Goal: Information Seeking & Learning: Learn about a topic

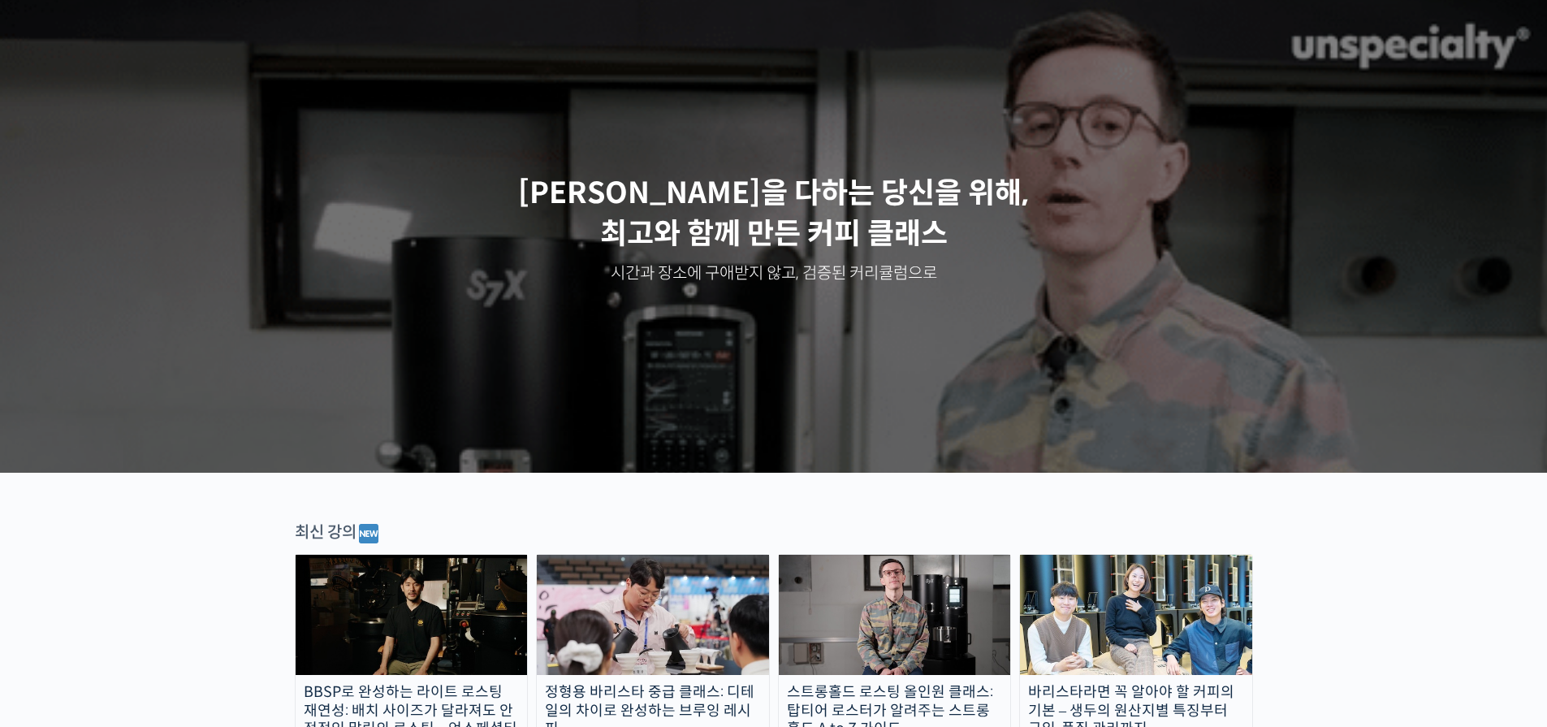
scroll to position [162, 0]
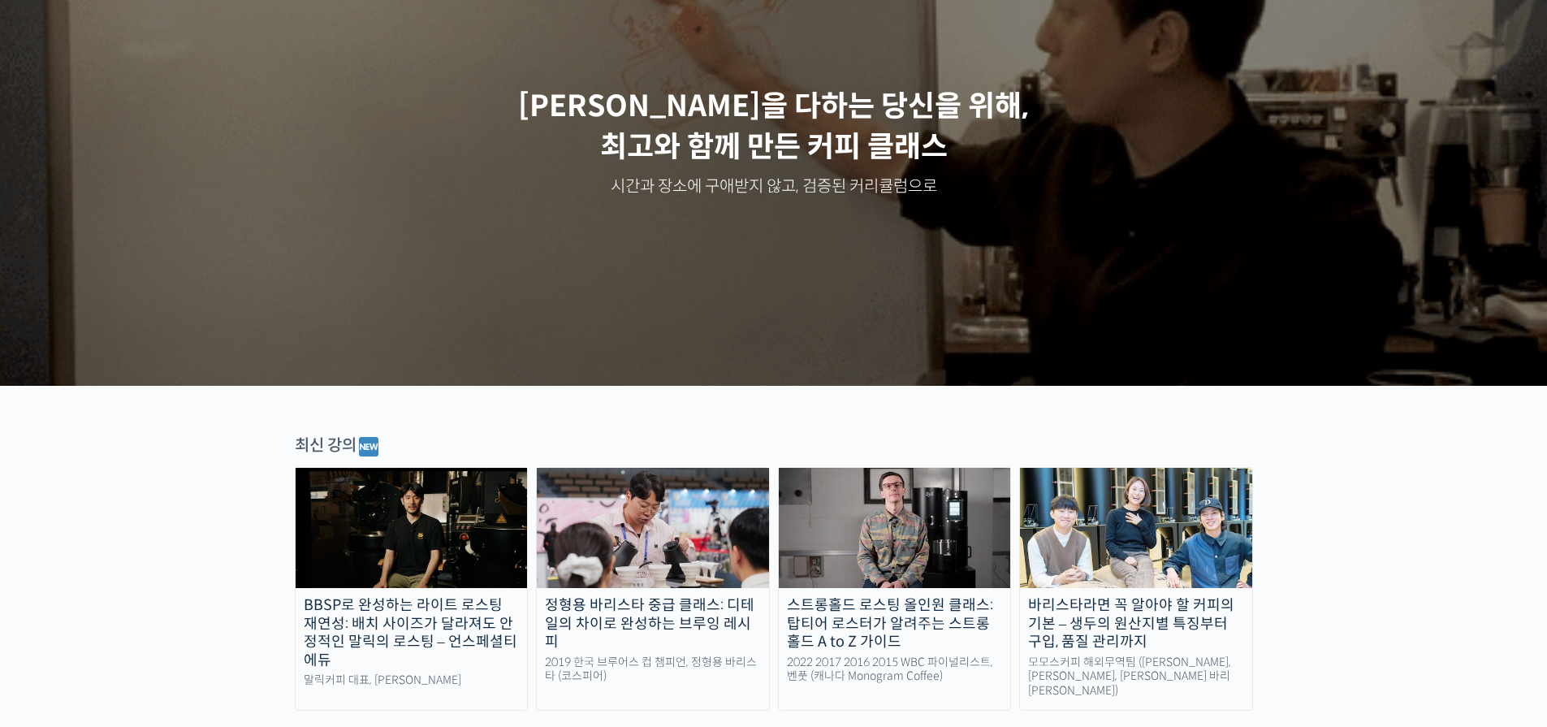
click at [1155, 554] on img at bounding box center [1136, 528] width 232 height 120
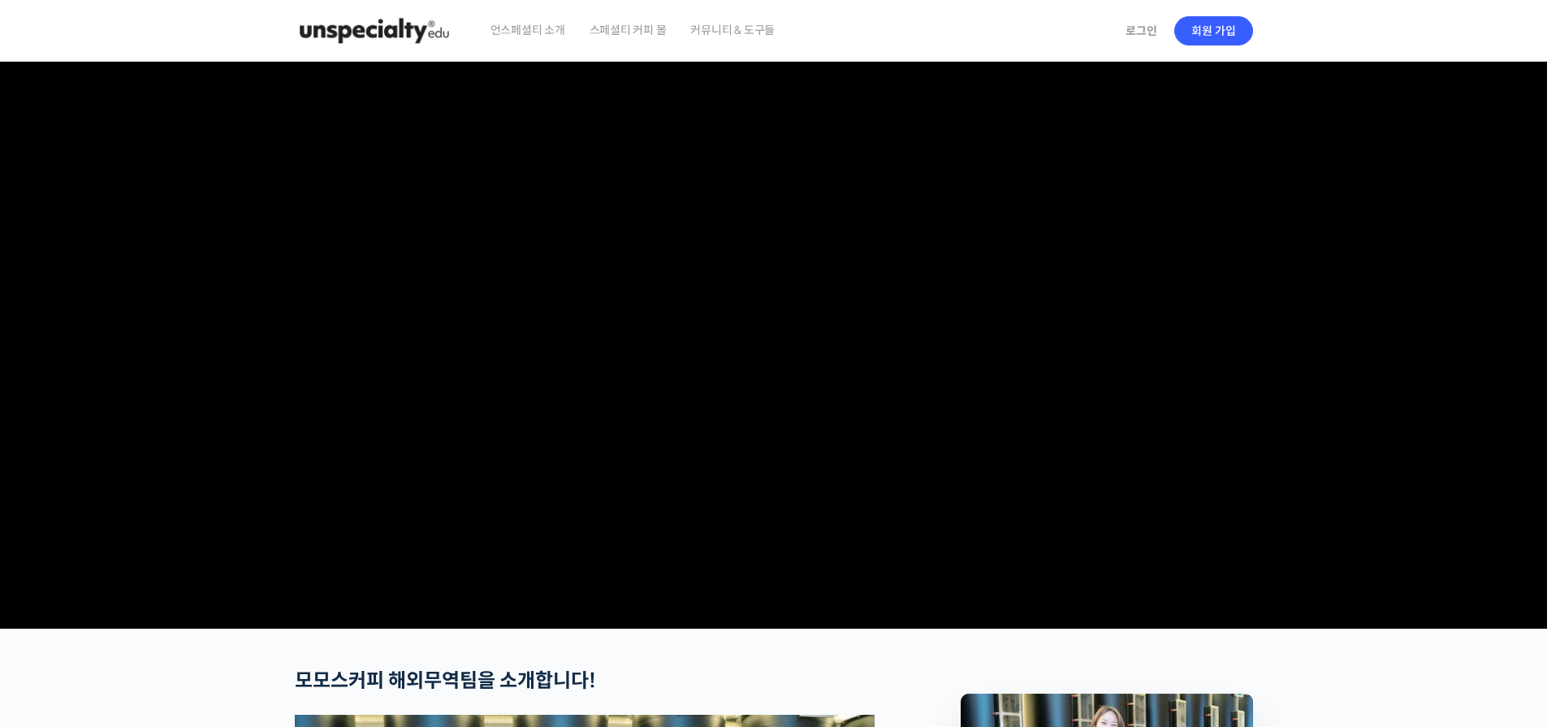
checkbox input "true"
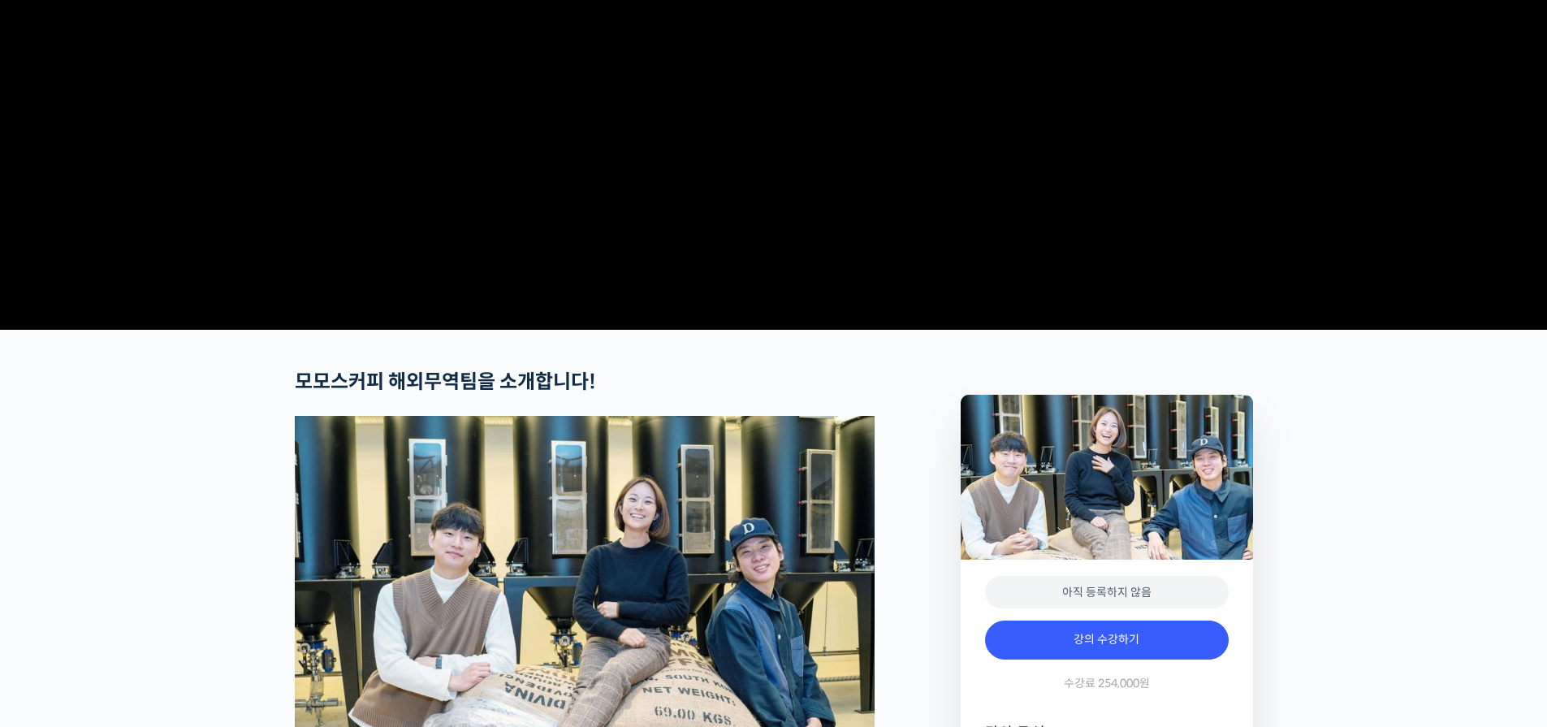
scroll to position [406, 0]
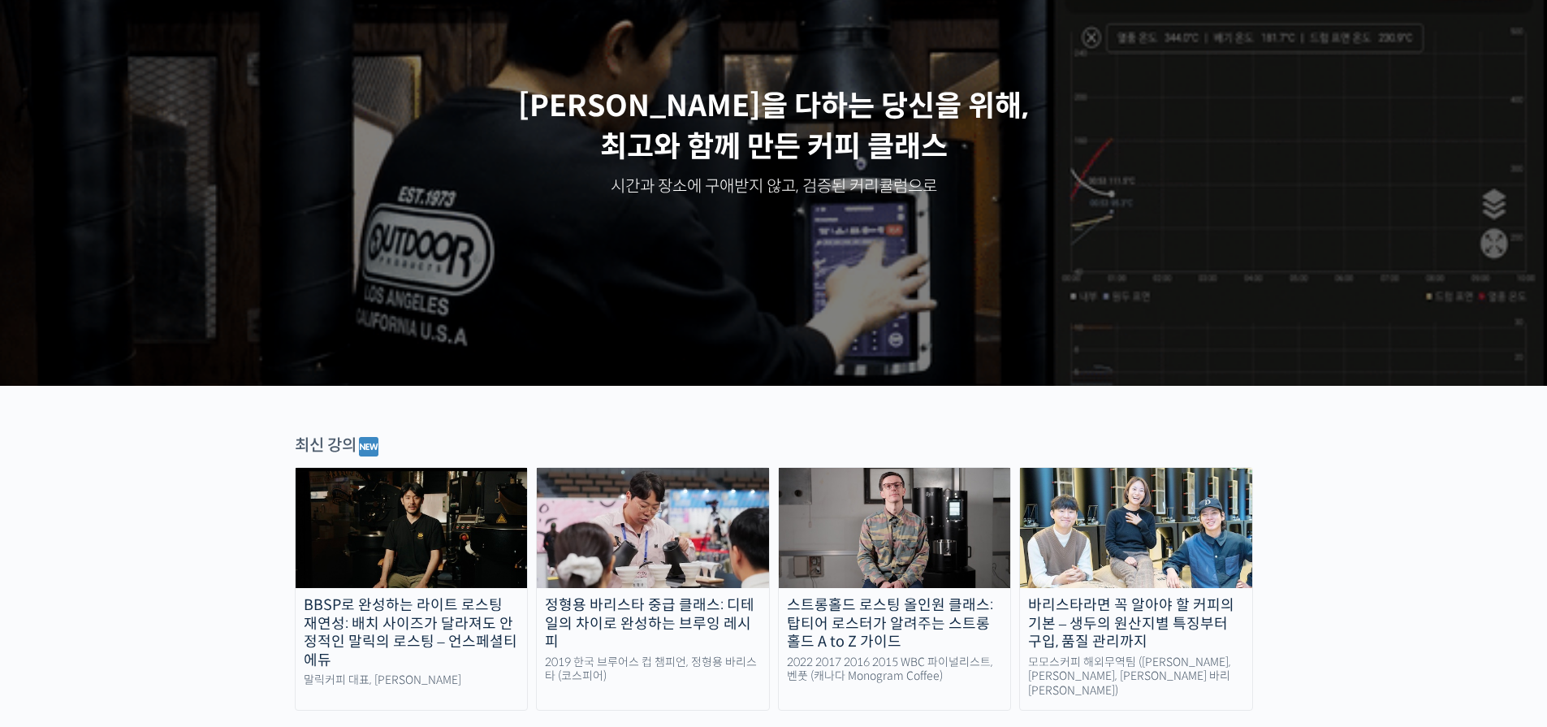
click at [951, 524] on img at bounding box center [895, 528] width 232 height 120
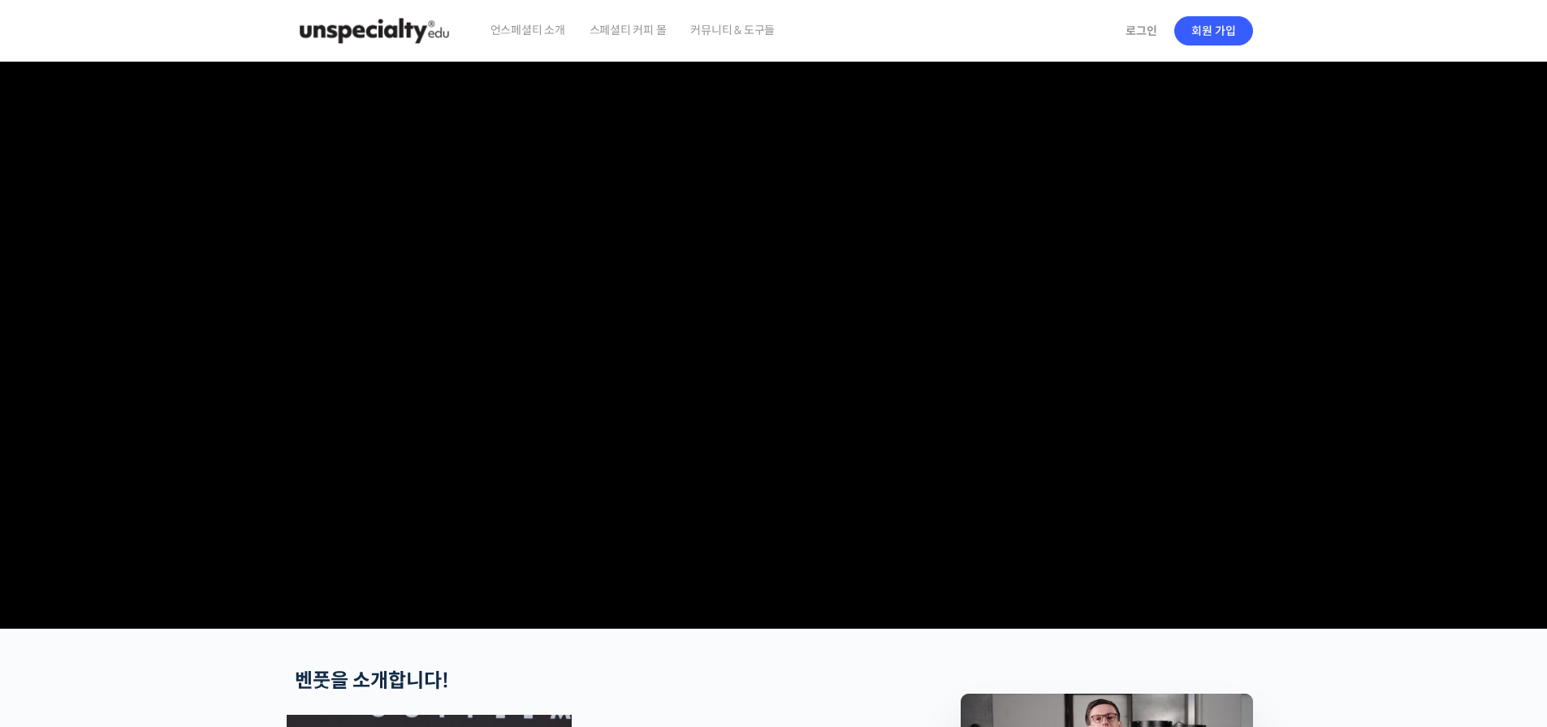
scroll to position [487, 0]
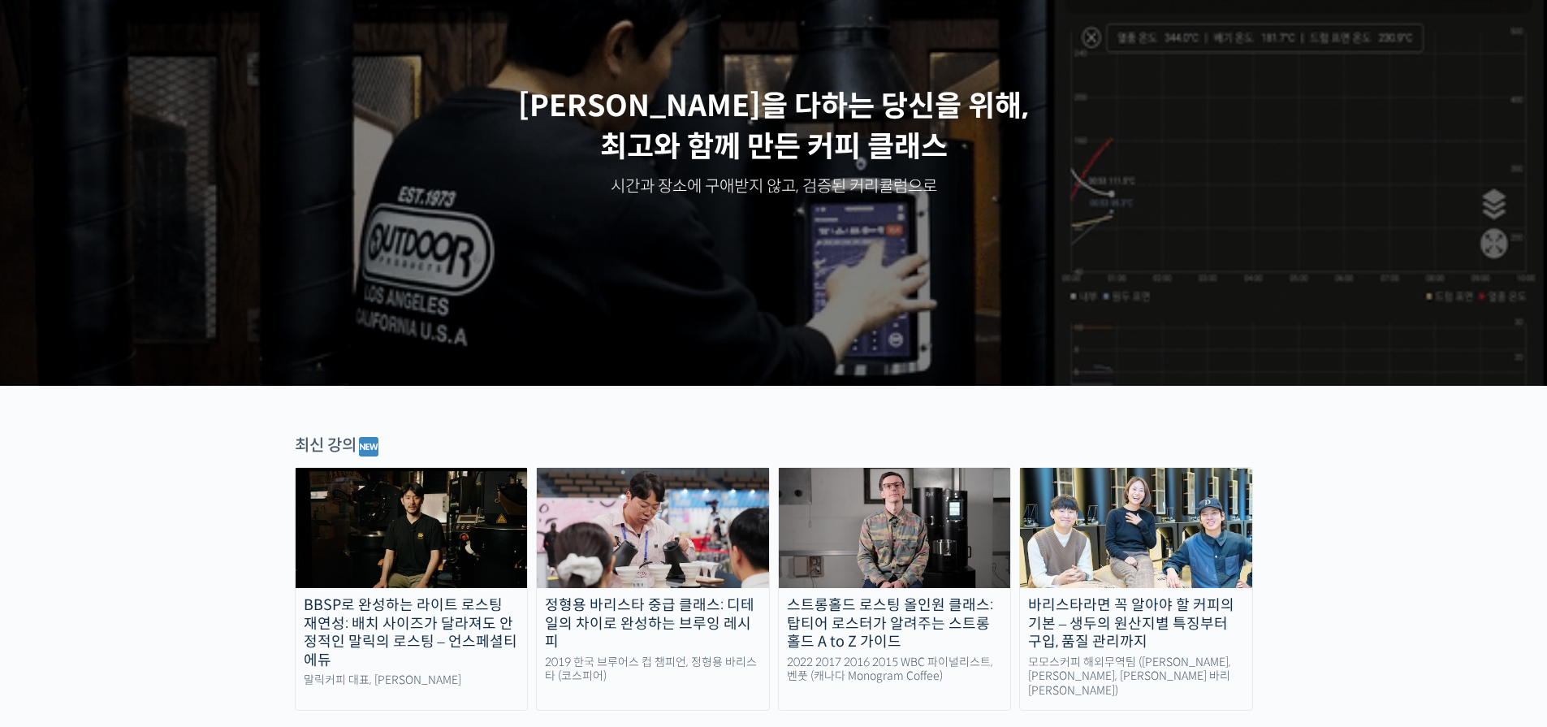
click at [619, 551] on img at bounding box center [653, 528] width 232 height 120
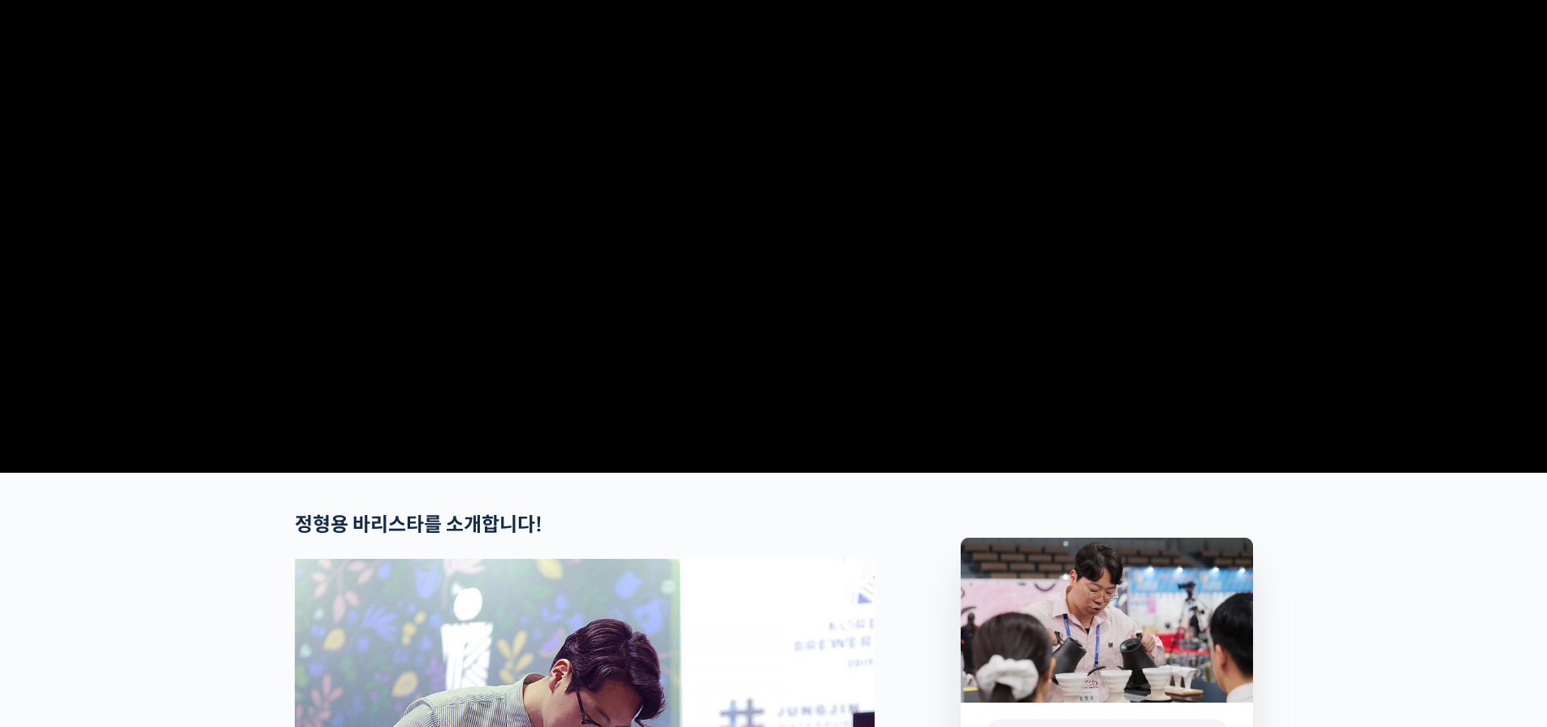
scroll to position [406, 0]
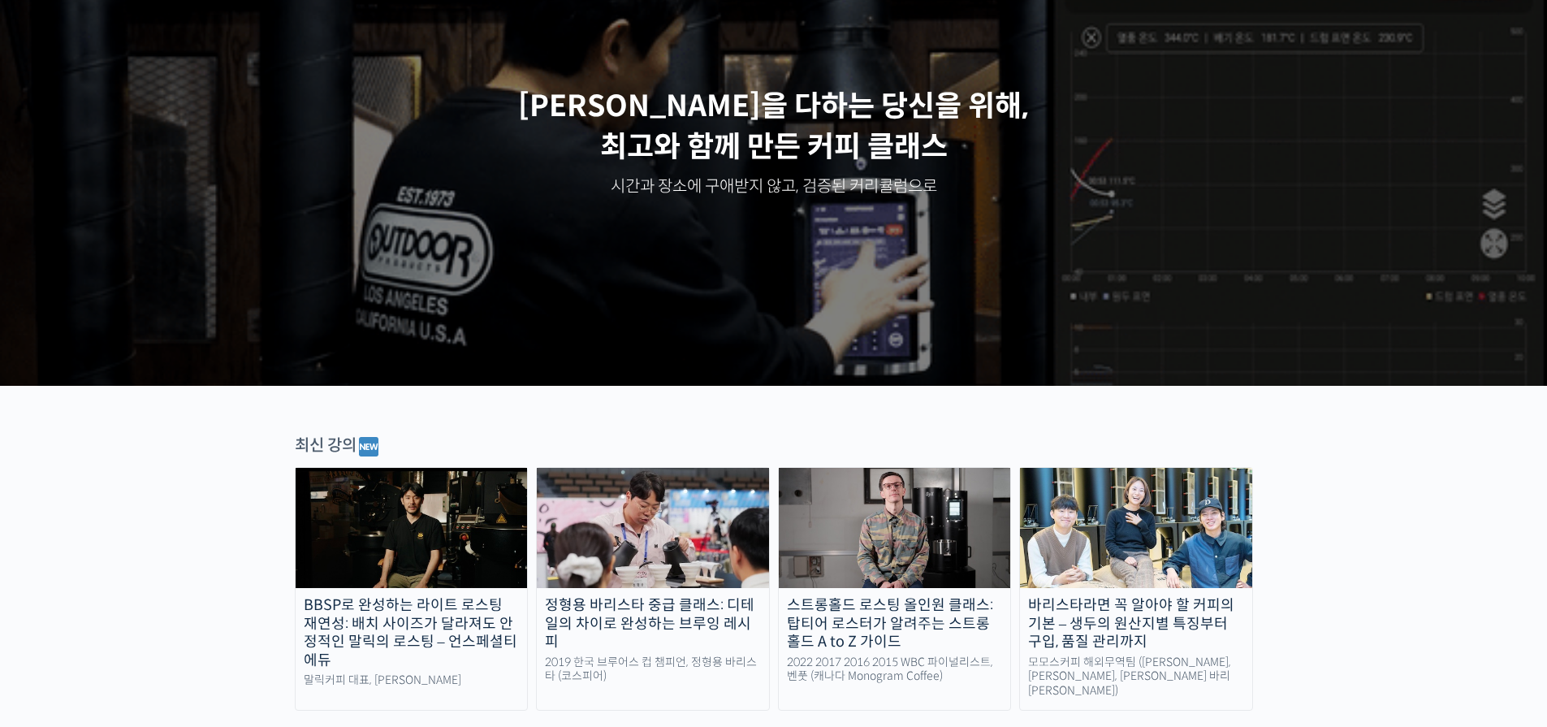
click at [443, 551] on img at bounding box center [412, 528] width 232 height 120
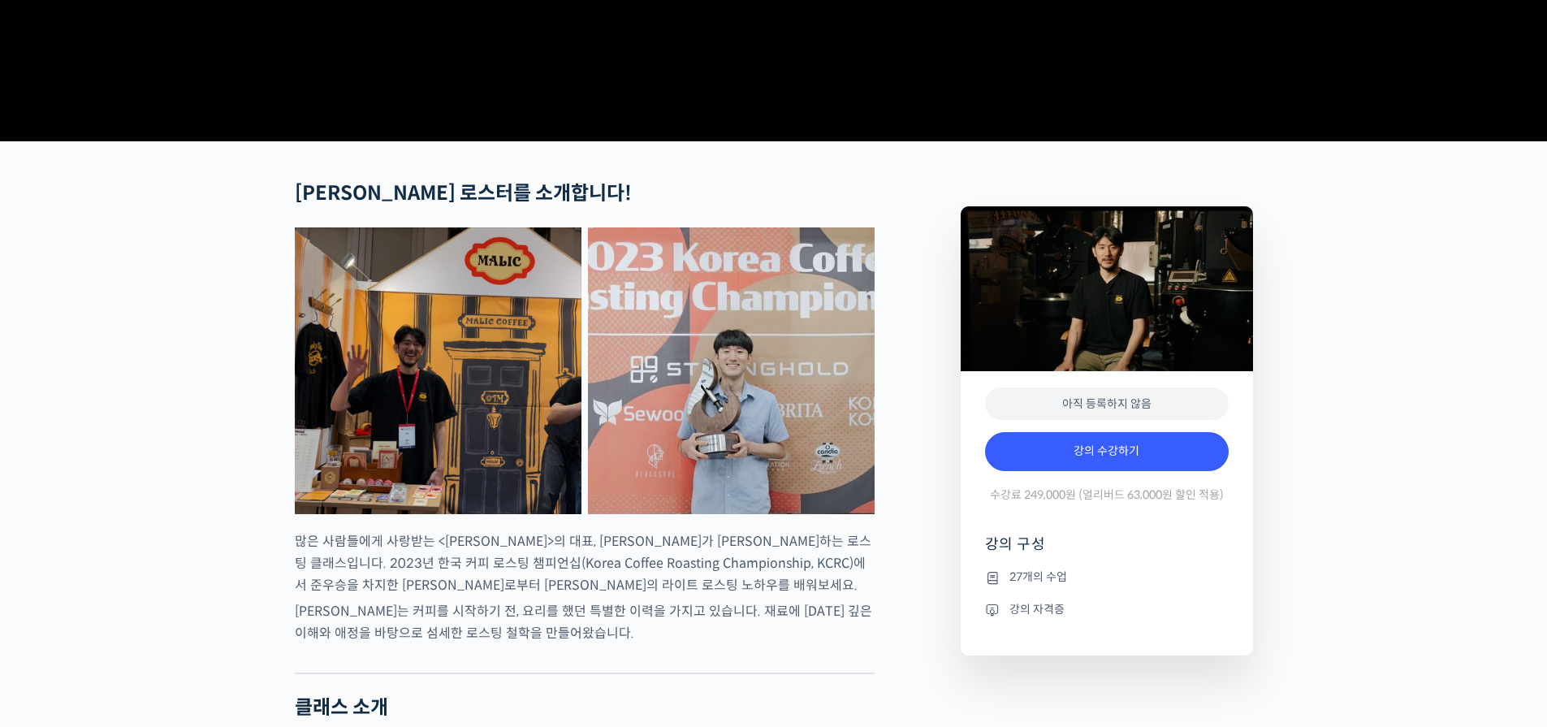
scroll to position [893, 0]
